Goal: Information Seeking & Learning: Learn about a topic

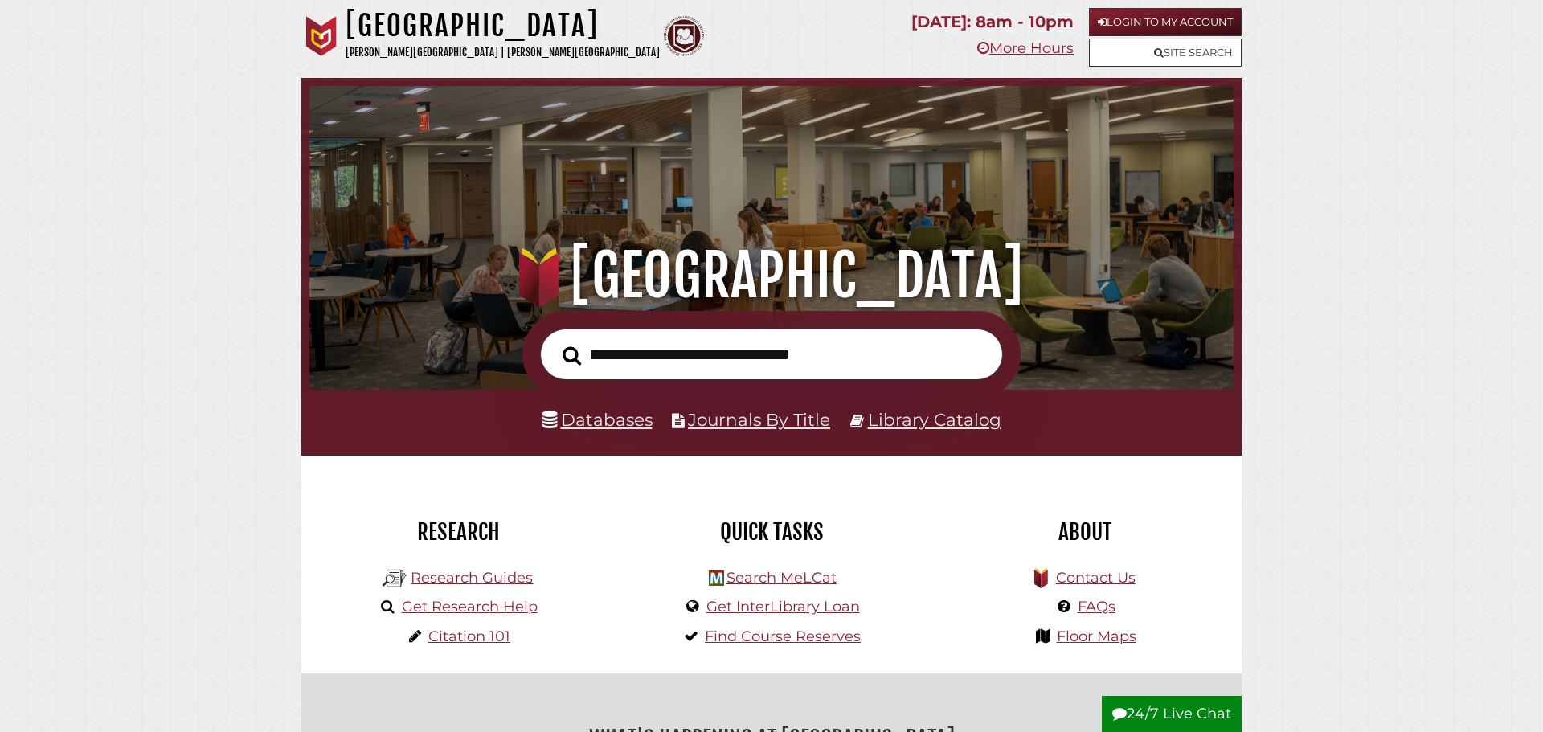
scroll to position [305, 916]
click at [709, 347] on input "text" at bounding box center [771, 355] width 463 height 52
click at [580, 421] on link "Databases" at bounding box center [598, 419] width 110 height 21
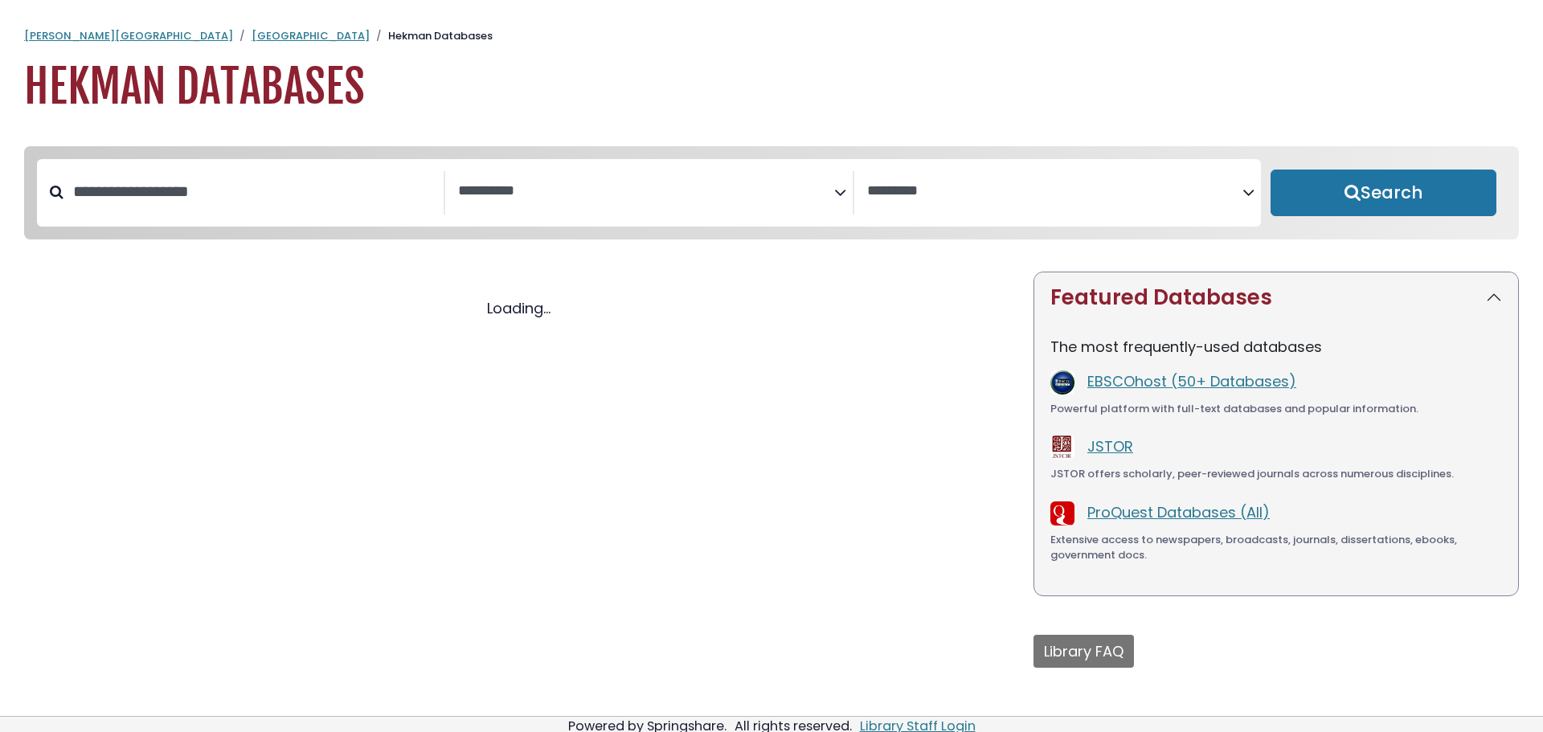
select select "Database Subject Filter"
select select "Database Vendors Filter"
select select "Database Subject Filter"
select select "Database Vendors Filter"
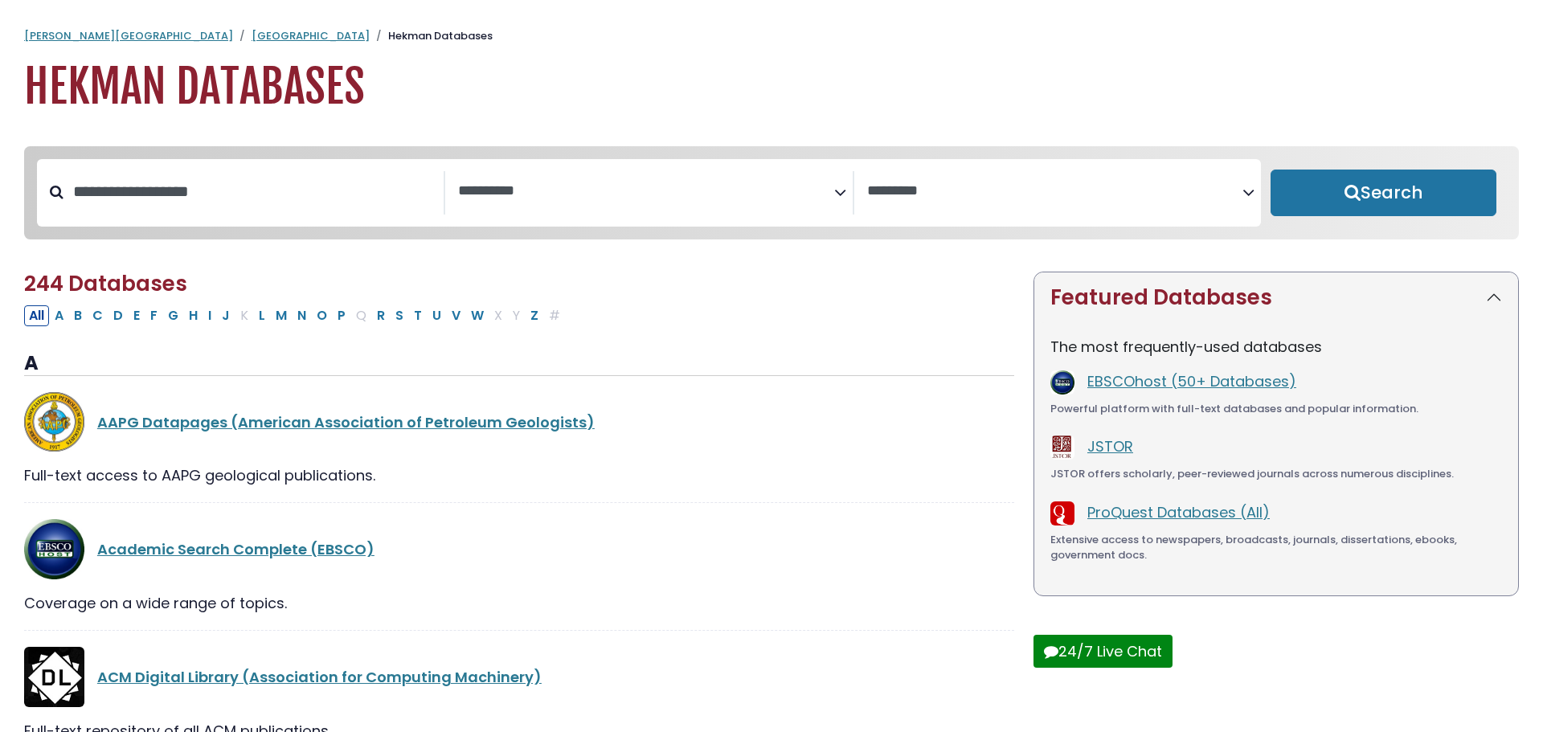
click at [565, 184] on textarea "Search" at bounding box center [645, 191] width 375 height 17
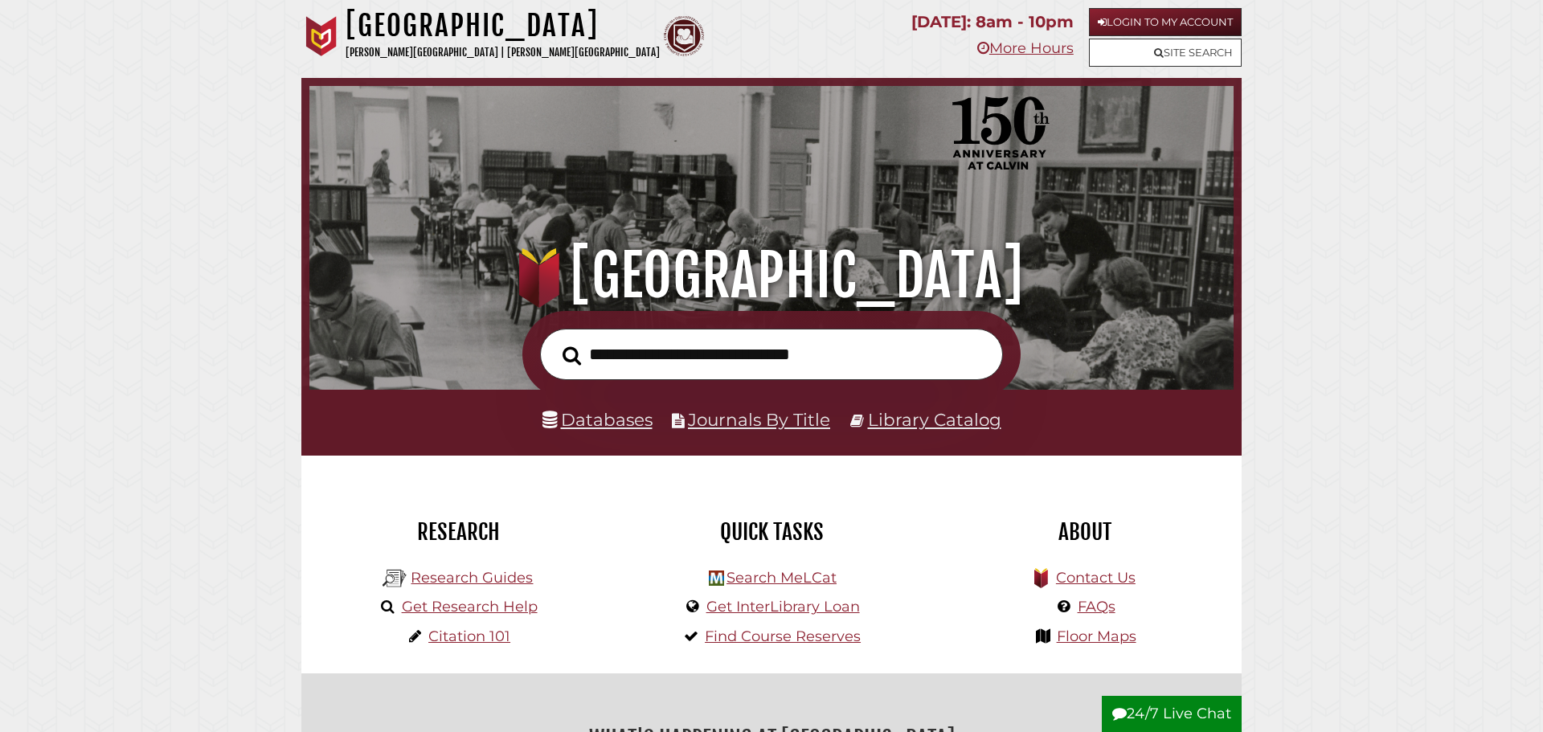
scroll to position [305, 916]
click at [711, 421] on link "Journals By Title" at bounding box center [759, 419] width 142 height 21
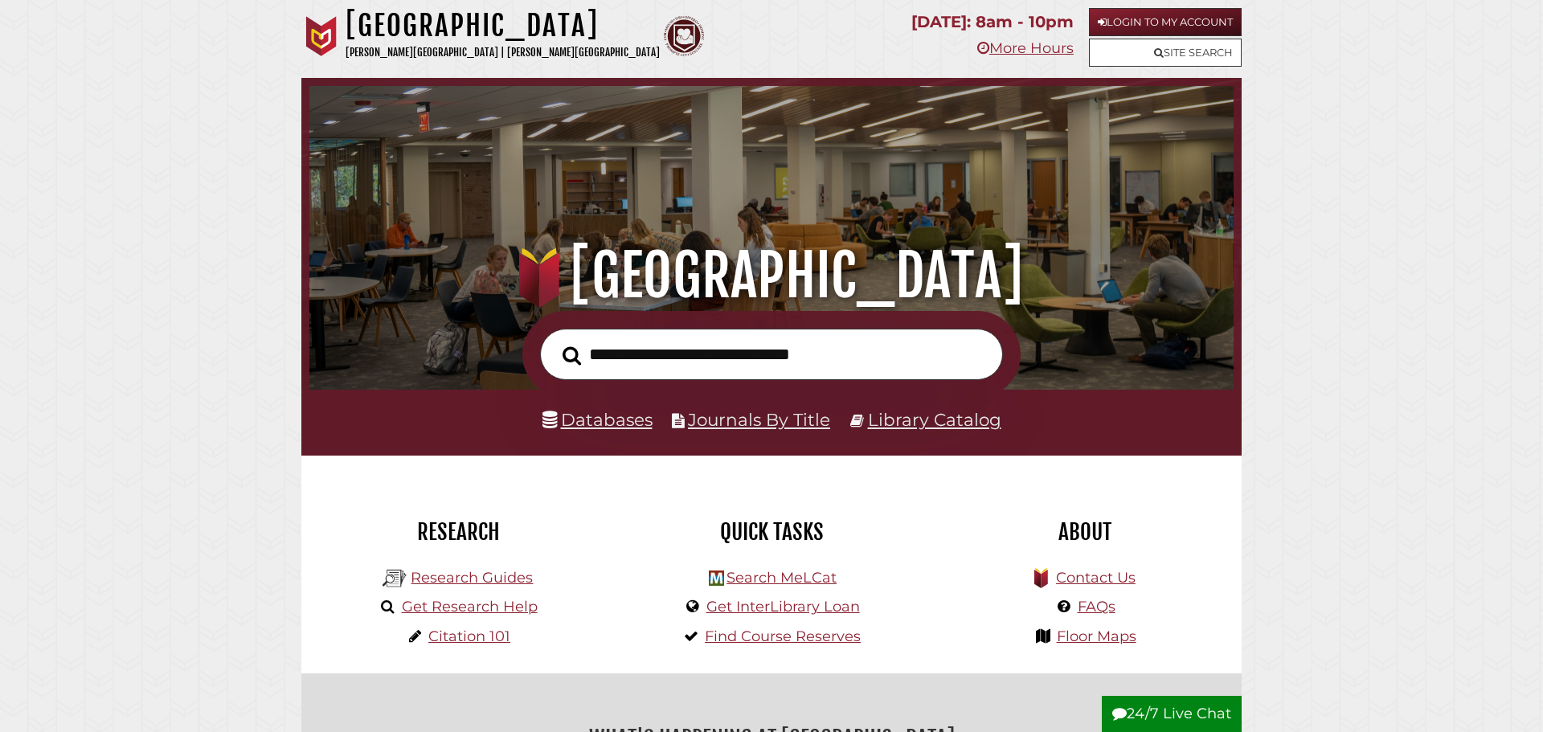
scroll to position [305, 916]
click at [686, 346] on input "text" at bounding box center [771, 355] width 463 height 52
type input "**********"
click at [555, 342] on button "Search" at bounding box center [572, 356] width 35 height 29
